Goal: Information Seeking & Learning: Check status

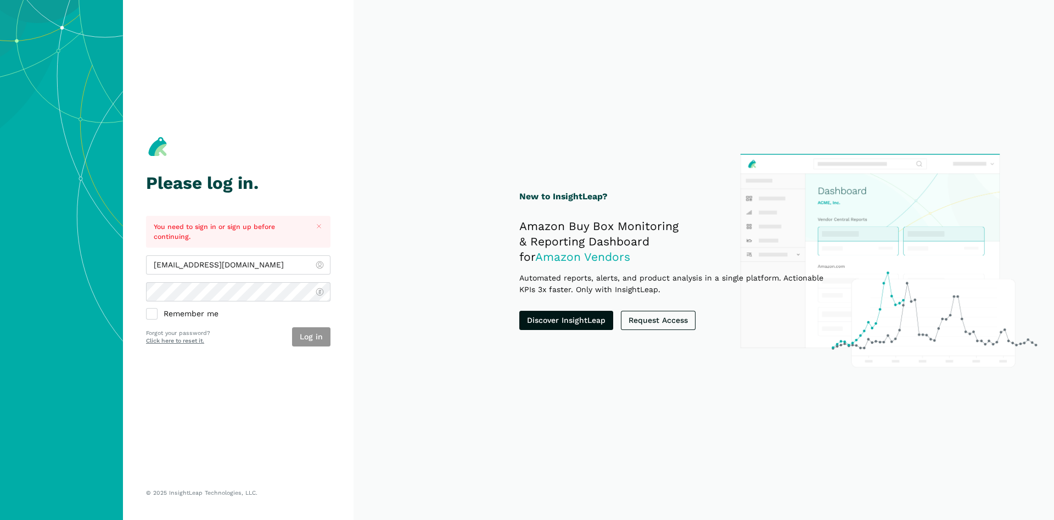
type input "[EMAIL_ADDRESS][DOMAIN_NAME]"
click at [309, 335] on button "Log in" at bounding box center [311, 336] width 38 height 19
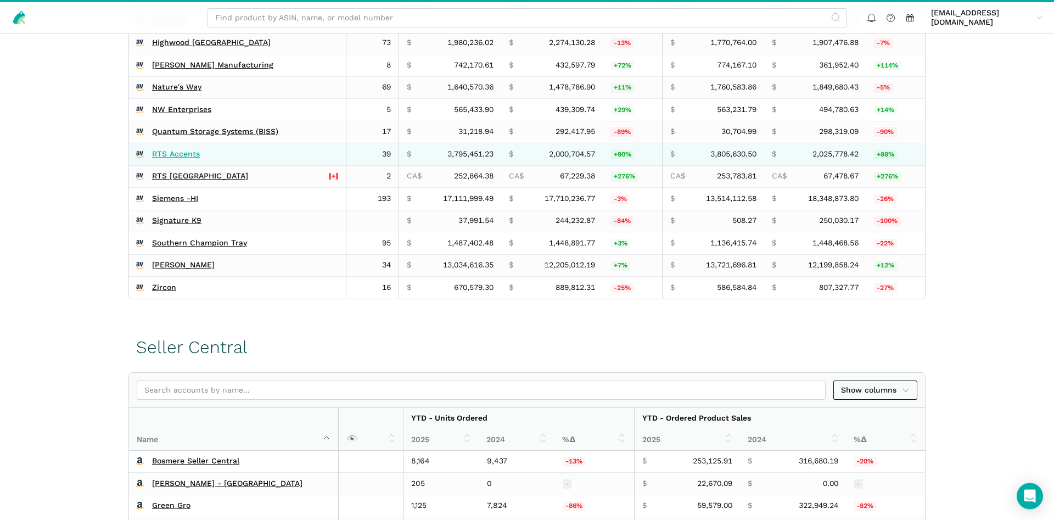
scroll to position [336, 0]
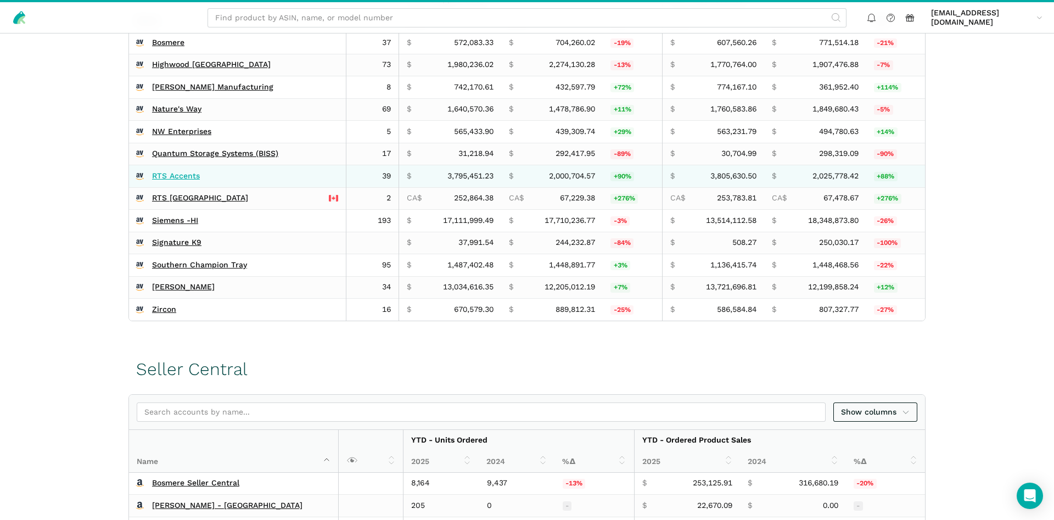
click at [174, 174] on link "RTS Accents" at bounding box center [176, 176] width 48 height 10
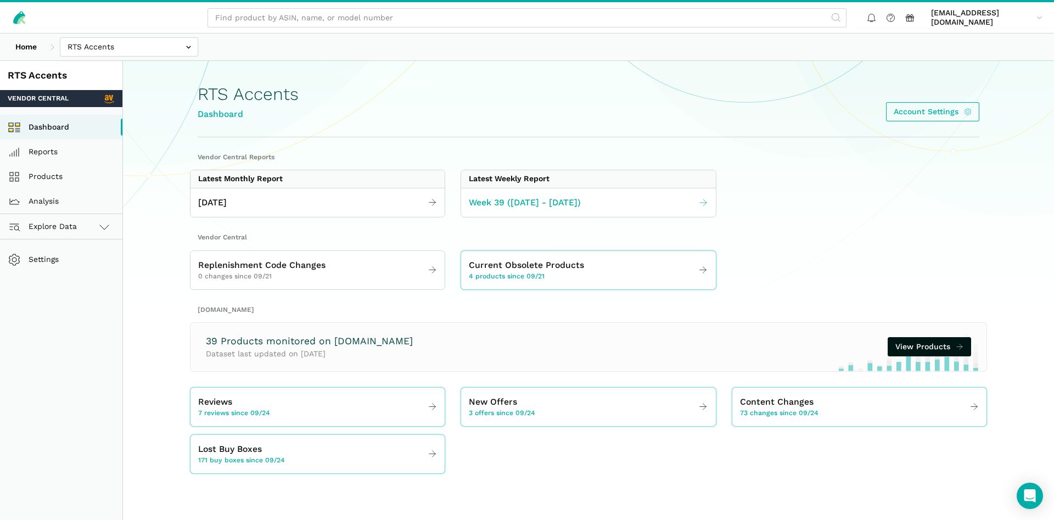
click at [491, 203] on span "Week 39 ([DATE] - [DATE])" at bounding box center [525, 203] width 112 height 14
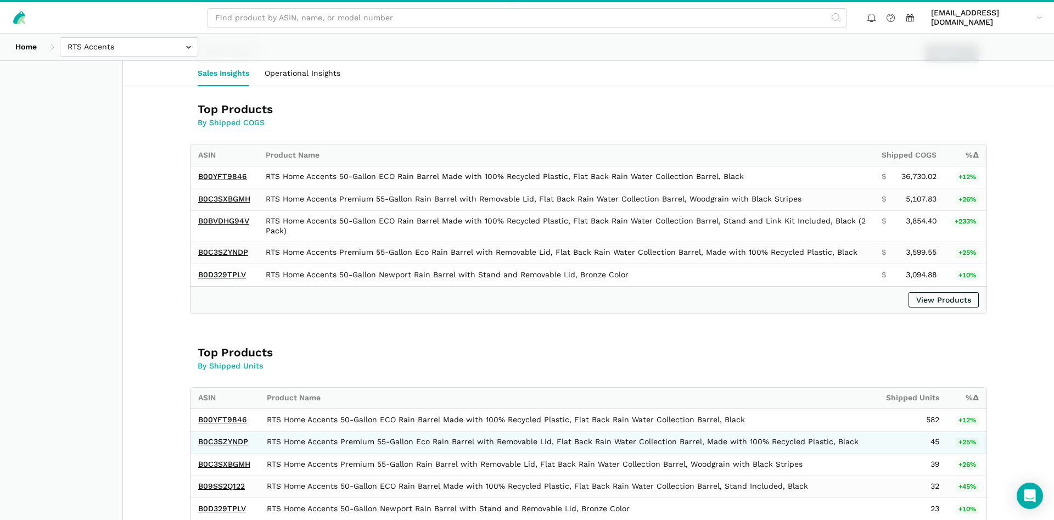
scroll to position [672, 0]
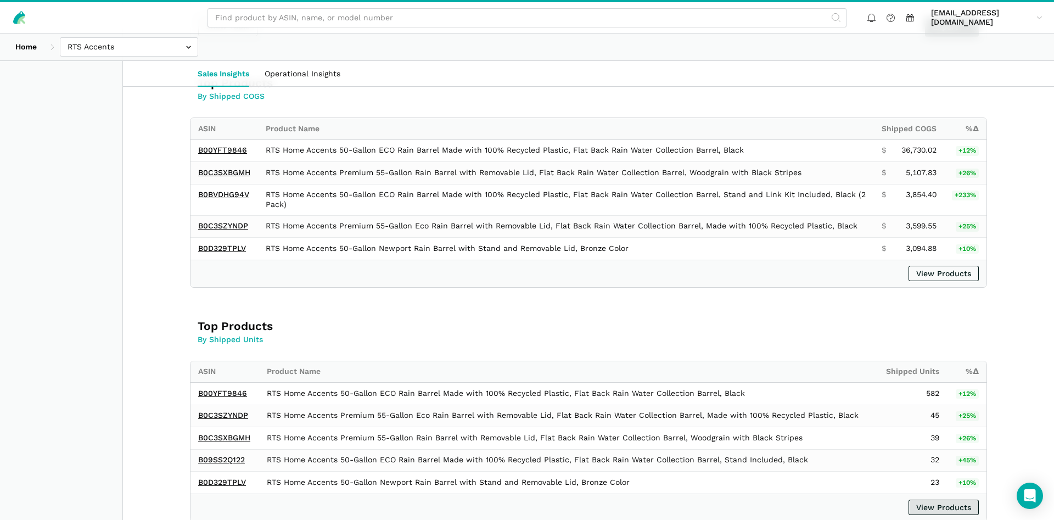
click at [921, 509] on link "View Products" at bounding box center [943, 506] width 70 height 15
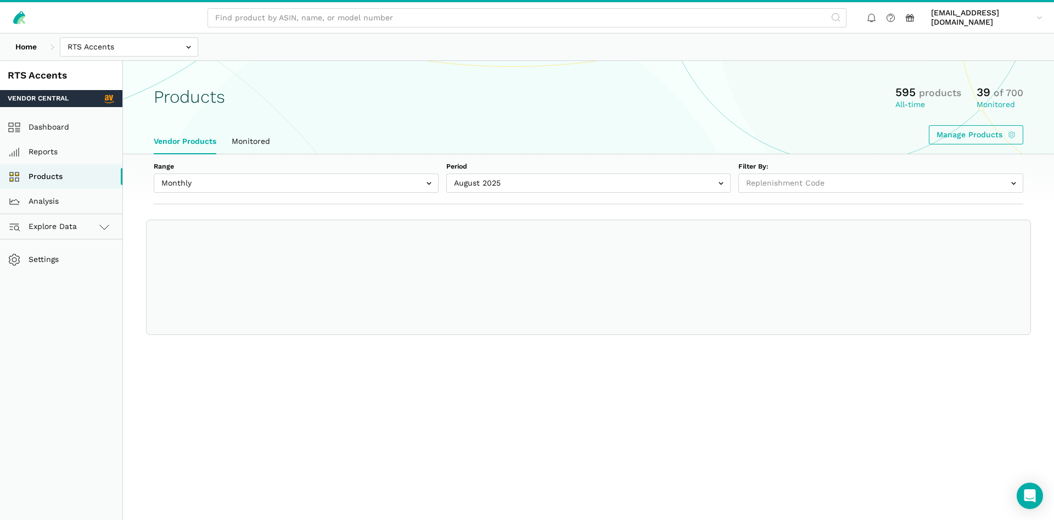
select select
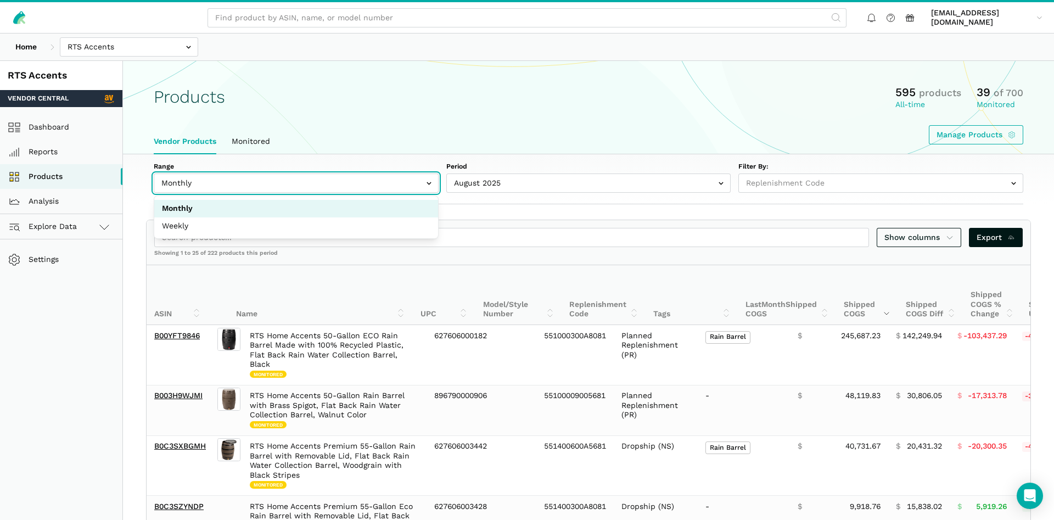
click at [213, 190] on input "text" at bounding box center [296, 182] width 285 height 19
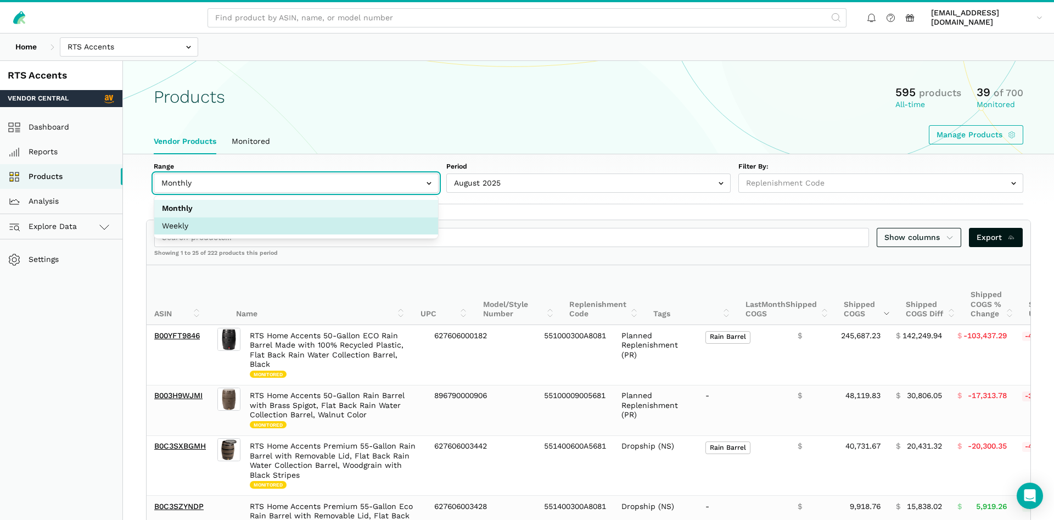
select select "Weekly"
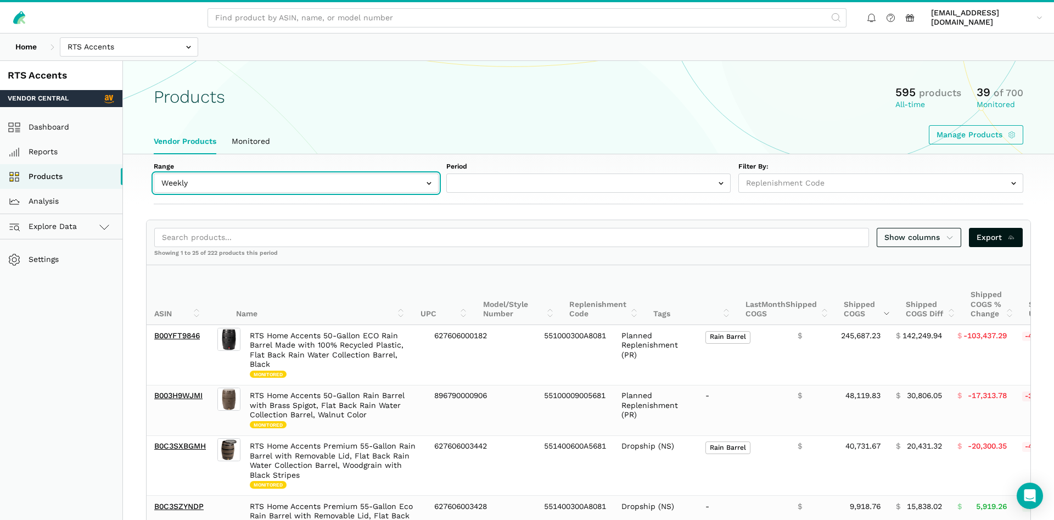
select select "Weekly|2025-09-21"
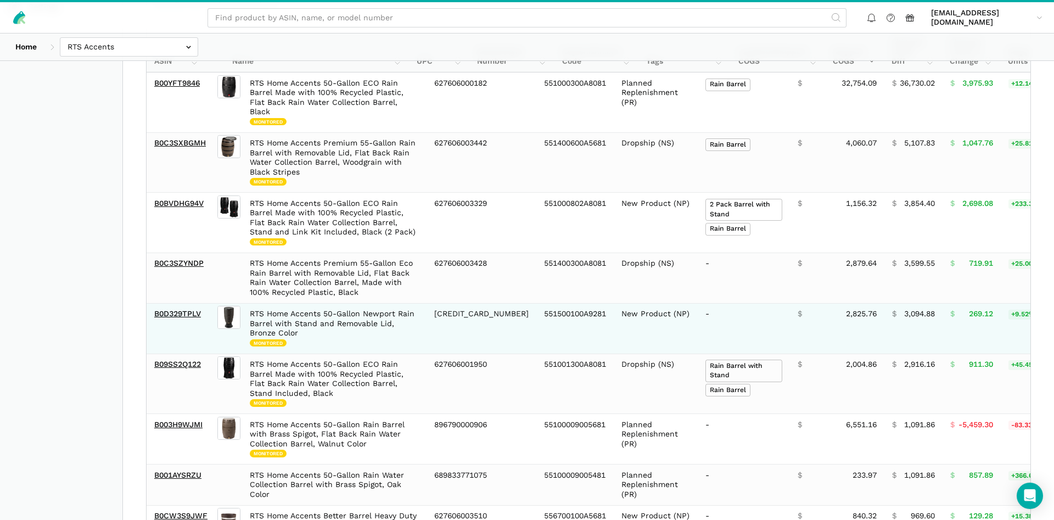
scroll to position [224, 0]
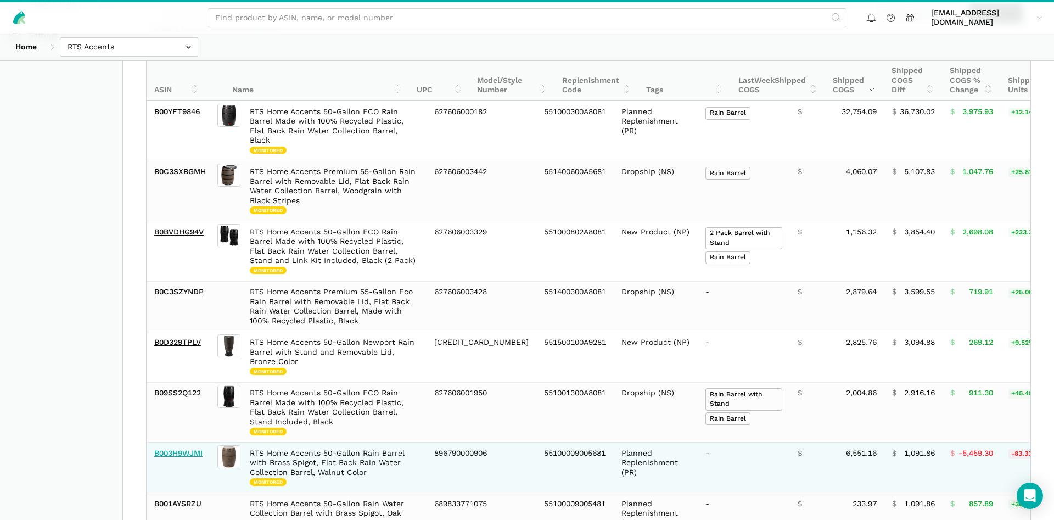
click at [174, 448] on link "B003H9WJMI" at bounding box center [178, 452] width 48 height 9
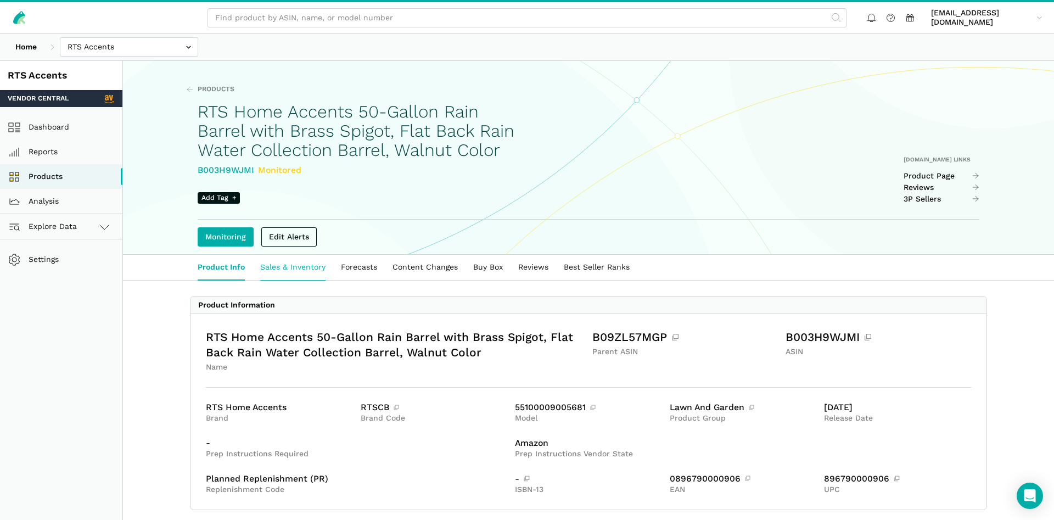
scroll to position [112, 0]
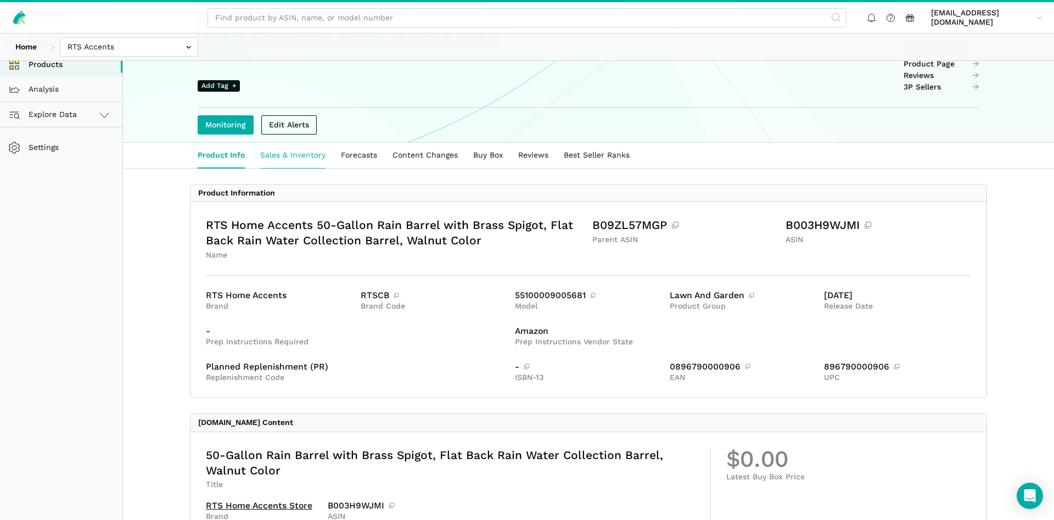
click at [295, 168] on link "Sales & Inventory" at bounding box center [292, 155] width 81 height 25
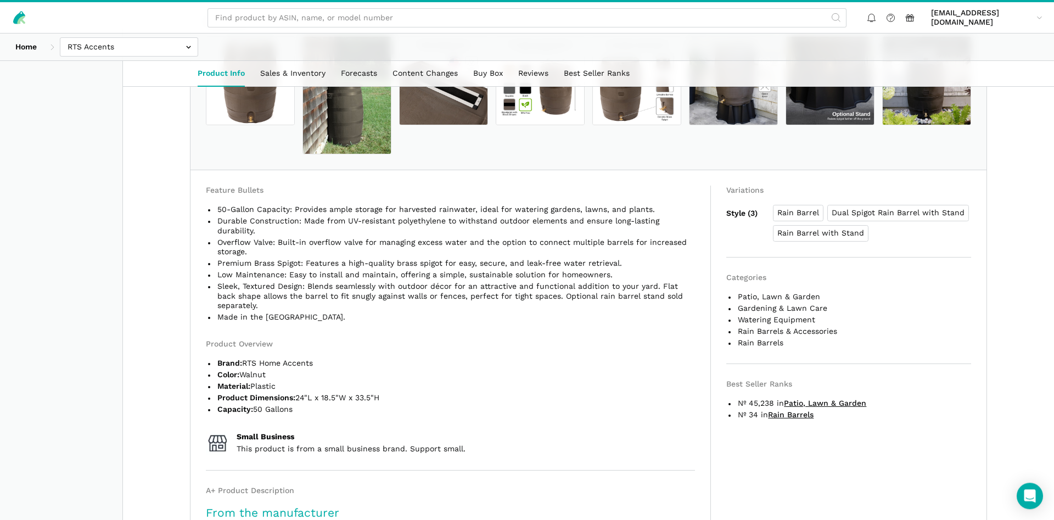
scroll to position [336, 0]
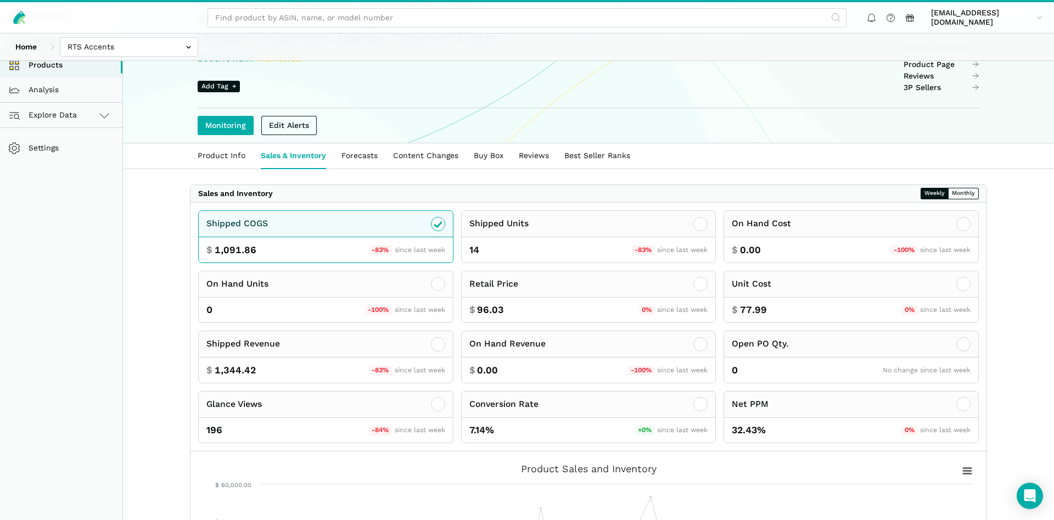
scroll to position [105, 0]
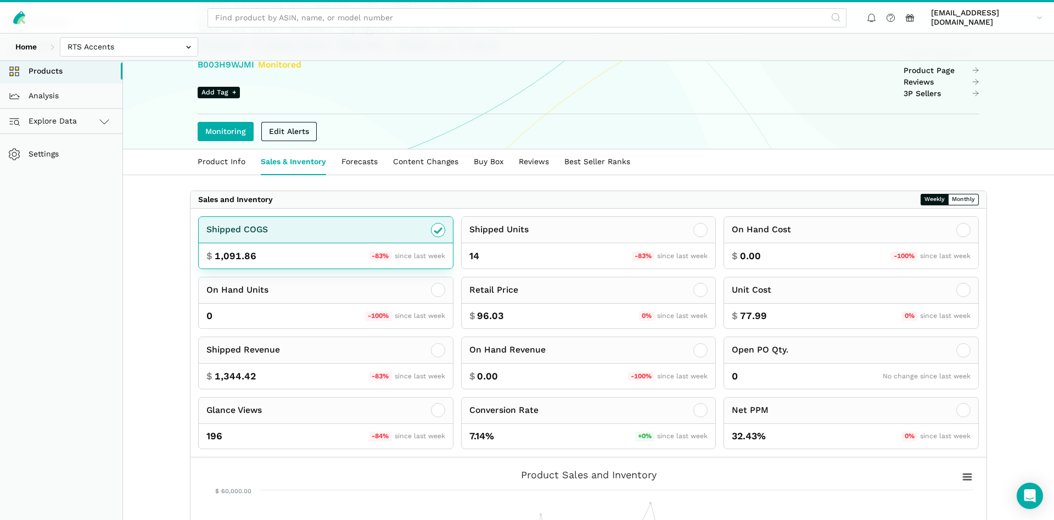
click at [319, 243] on div "Shipped COGS" at bounding box center [326, 230] width 254 height 26
click at [333, 243] on div "Shipped COGS" at bounding box center [326, 230] width 254 height 26
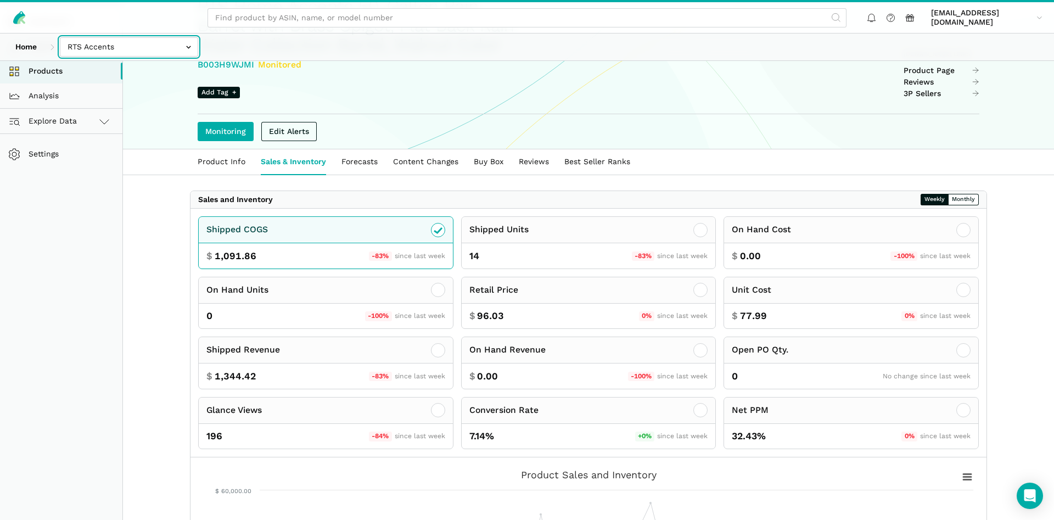
click at [80, 43] on input "text" at bounding box center [129, 46] width 138 height 19
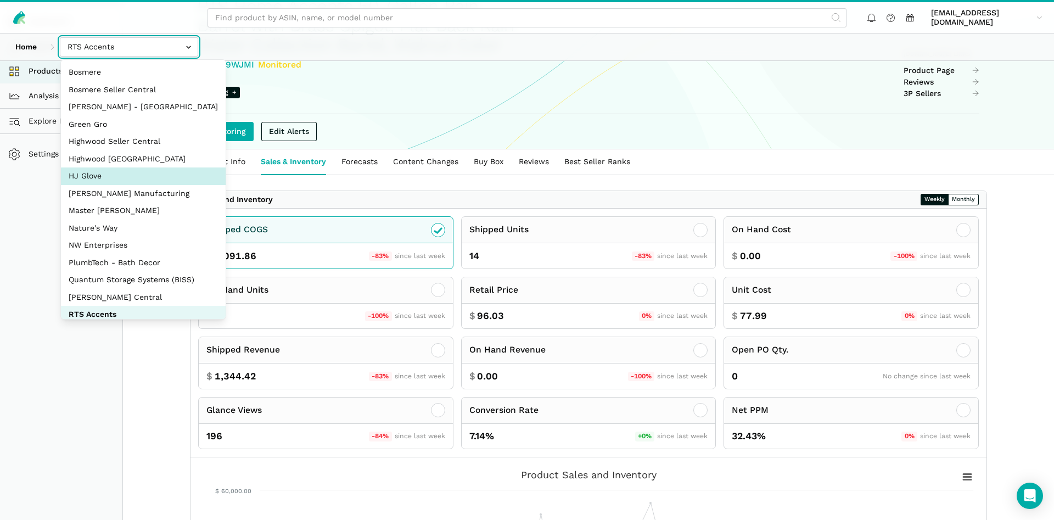
scroll to position [147, 0]
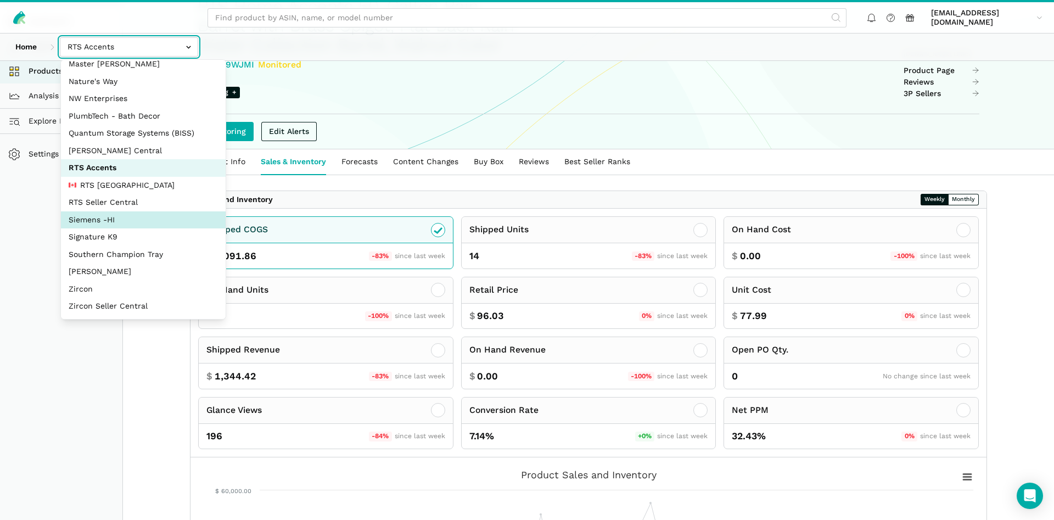
select select "aDDa4D2bScHmucdhFWw6Jf5i"
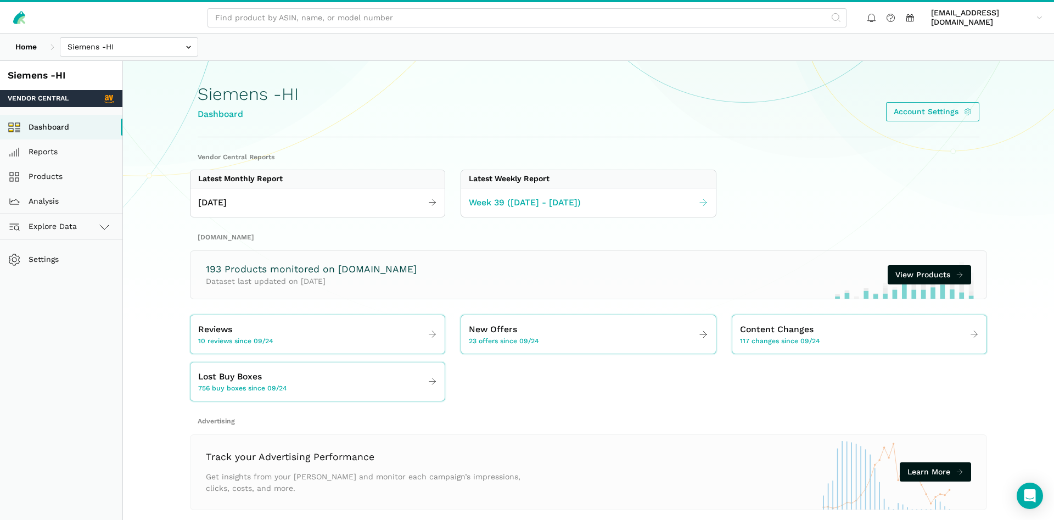
click at [509, 206] on span "Week 39 ([DATE] - [DATE])" at bounding box center [525, 203] width 112 height 14
click at [503, 197] on span "Week 39 ([DATE] - [DATE])" at bounding box center [525, 203] width 112 height 14
click at [576, 209] on link "Week 39 ([DATE] - [DATE])" at bounding box center [588, 202] width 254 height 21
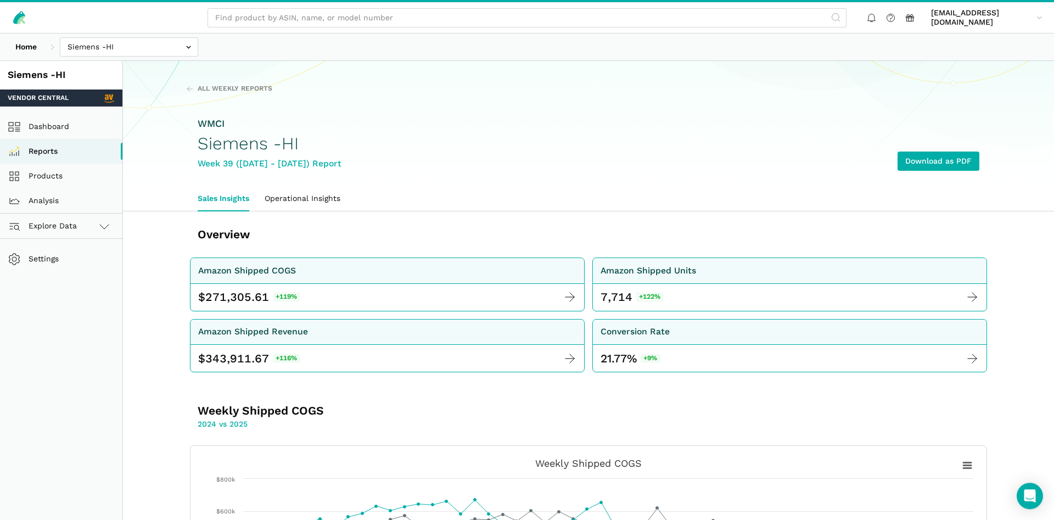
scroll to position [224, 0]
